Goal: Information Seeking & Learning: Learn about a topic

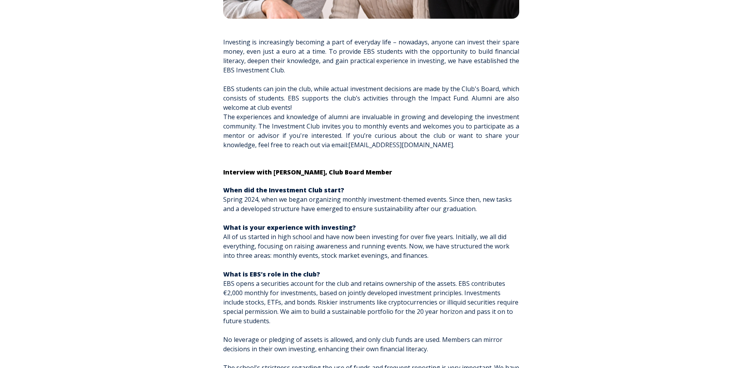
scroll to position [273, 0]
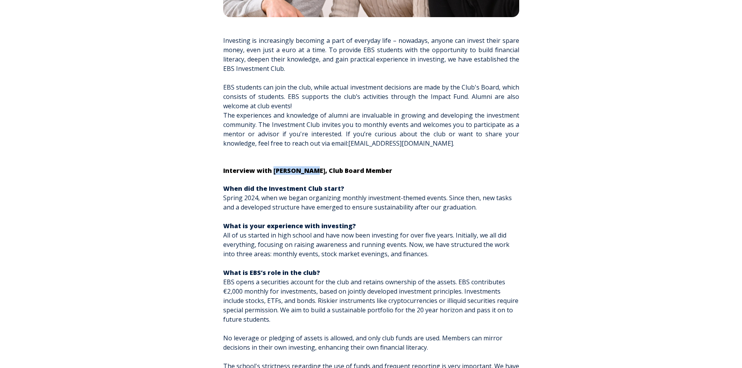
drag, startPoint x: 273, startPoint y: 172, endPoint x: 311, endPoint y: 172, distance: 38.5
click at [311, 172] on span "Interview with Henri Leoke, Club Board Member" at bounding box center [307, 170] width 169 height 9
copy span "[PERSON_NAME]"
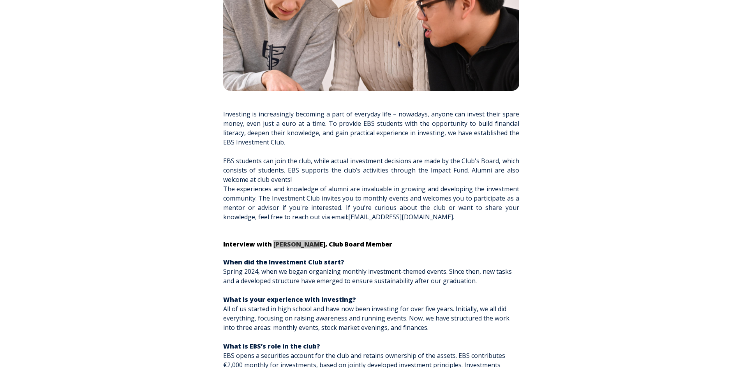
scroll to position [195, 0]
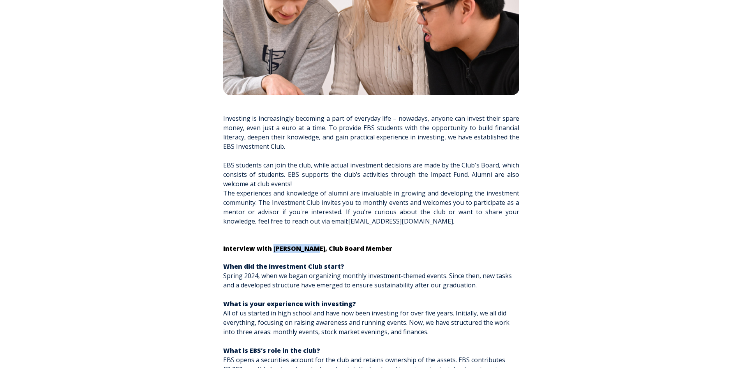
copy span "Henri Leoke"
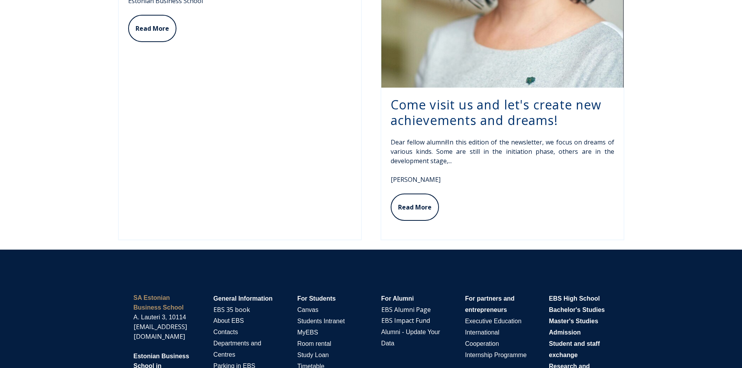
scroll to position [1872, 0]
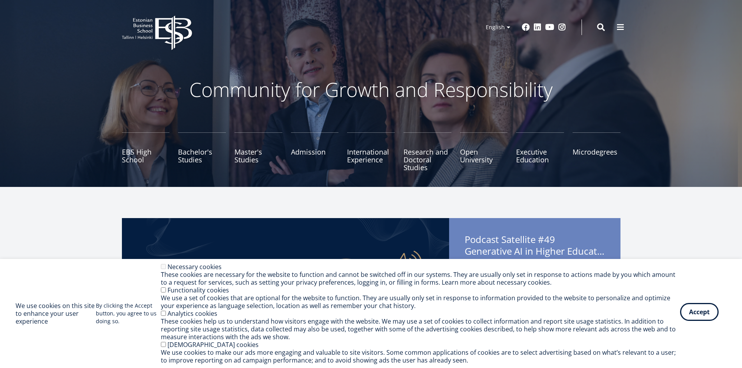
click at [691, 312] on button "Accept" at bounding box center [699, 312] width 39 height 18
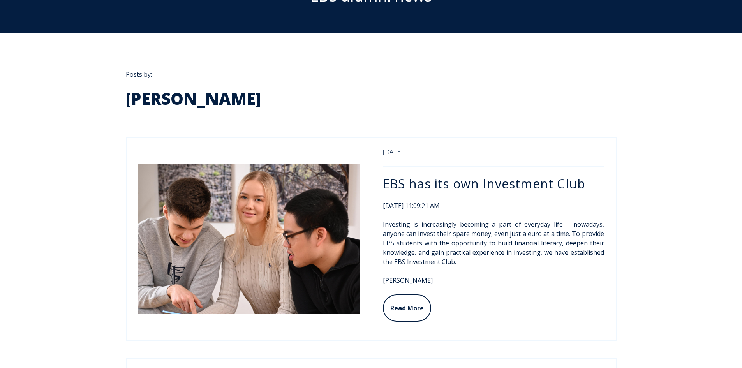
scroll to position [78, 0]
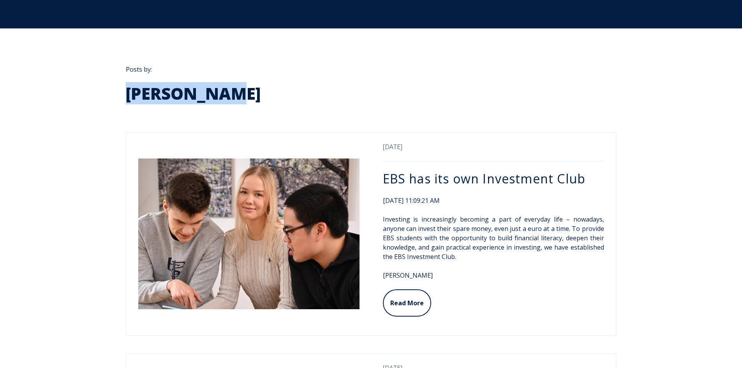
drag, startPoint x: 211, startPoint y: 95, endPoint x: 127, endPoint y: 91, distance: 85.0
copy h2 "Sirli Kalep"
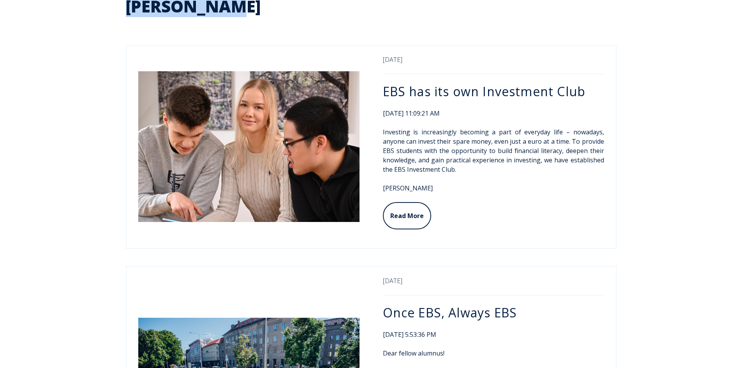
scroll to position [195, 0]
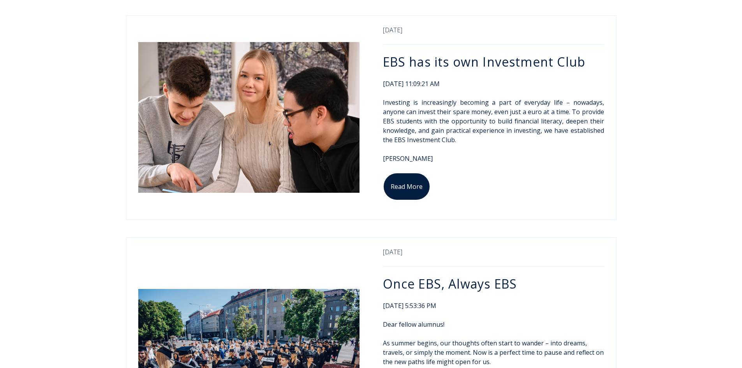
click at [418, 189] on link "Read More" at bounding box center [406, 186] width 47 height 28
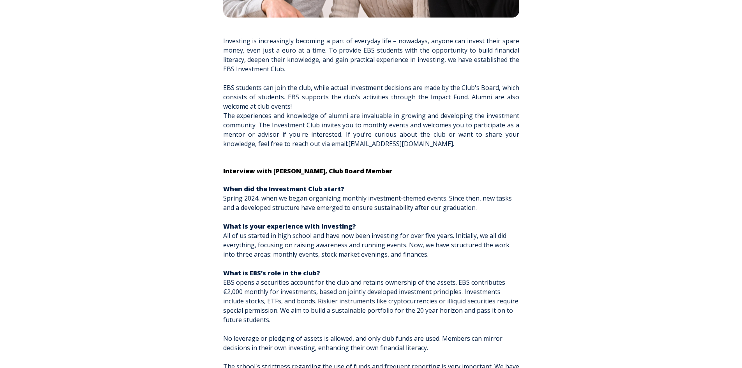
scroll to position [273, 0]
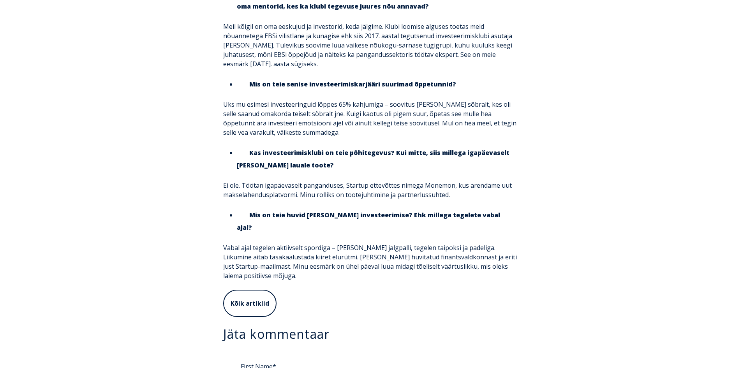
scroll to position [1635, 0]
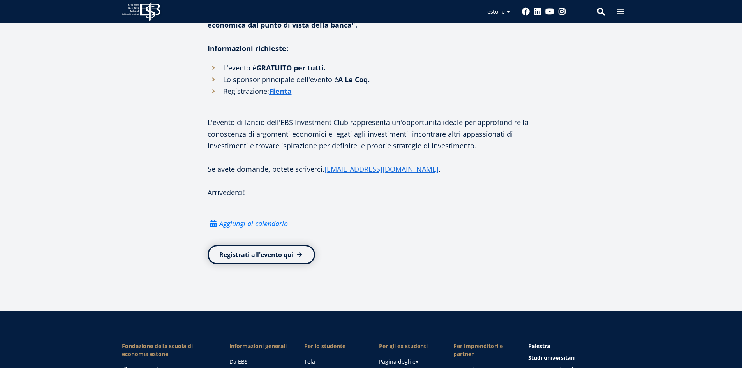
scroll to position [740, 0]
